Goal: Communication & Community: Participate in discussion

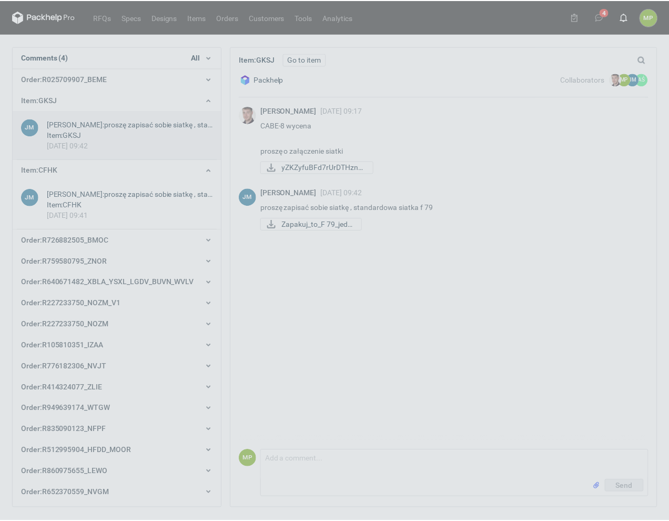
scroll to position [42, 0]
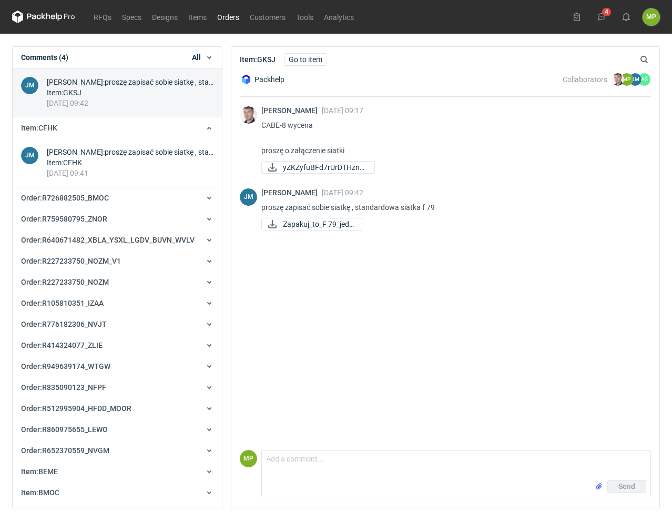
click at [226, 18] on link "Orders" at bounding box center [228, 17] width 33 height 13
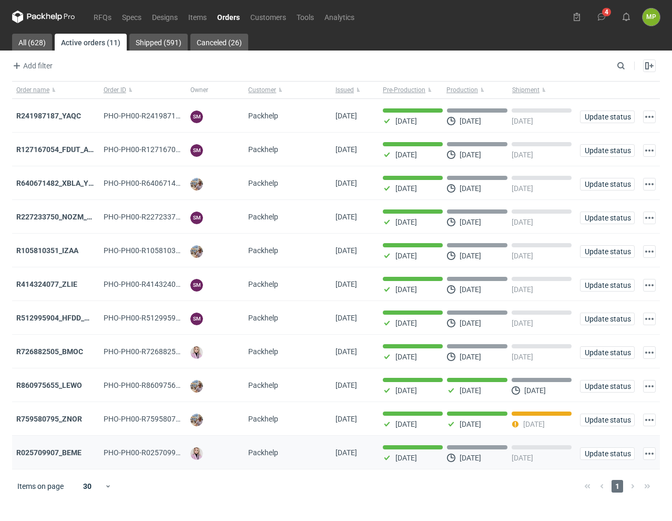
click at [45, 450] on div "R025709907_BEME" at bounding box center [55, 452] width 87 height 34
click at [50, 453] on strong "R025709907_BEME" at bounding box center [48, 452] width 65 height 8
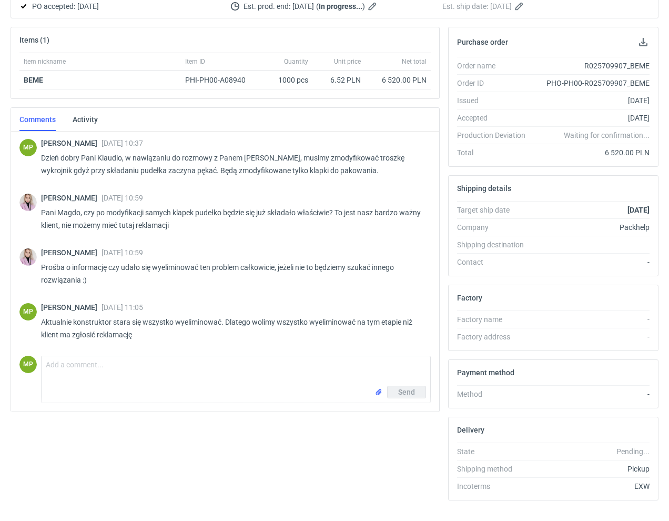
scroll to position [155, 0]
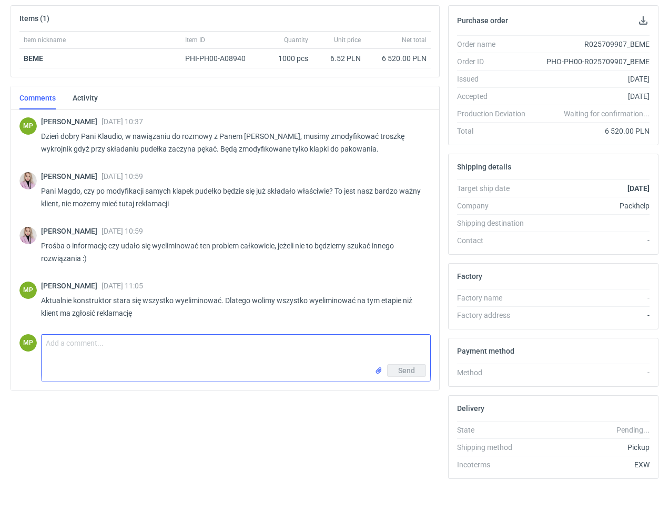
click at [380, 368] on input "file" at bounding box center [378, 370] width 8 height 11
click at [214, 352] on textarea "Comment message" at bounding box center [236, 349] width 389 height 29
type textarea "przesyłam projekt"
click at [392, 392] on button "Send" at bounding box center [406, 393] width 39 height 13
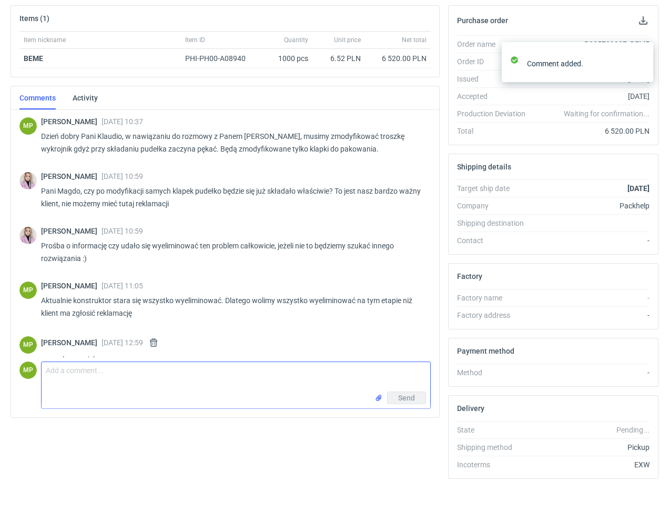
scroll to position [34, 0]
